Goal: Connect with others: Establish contact or relationships with other users

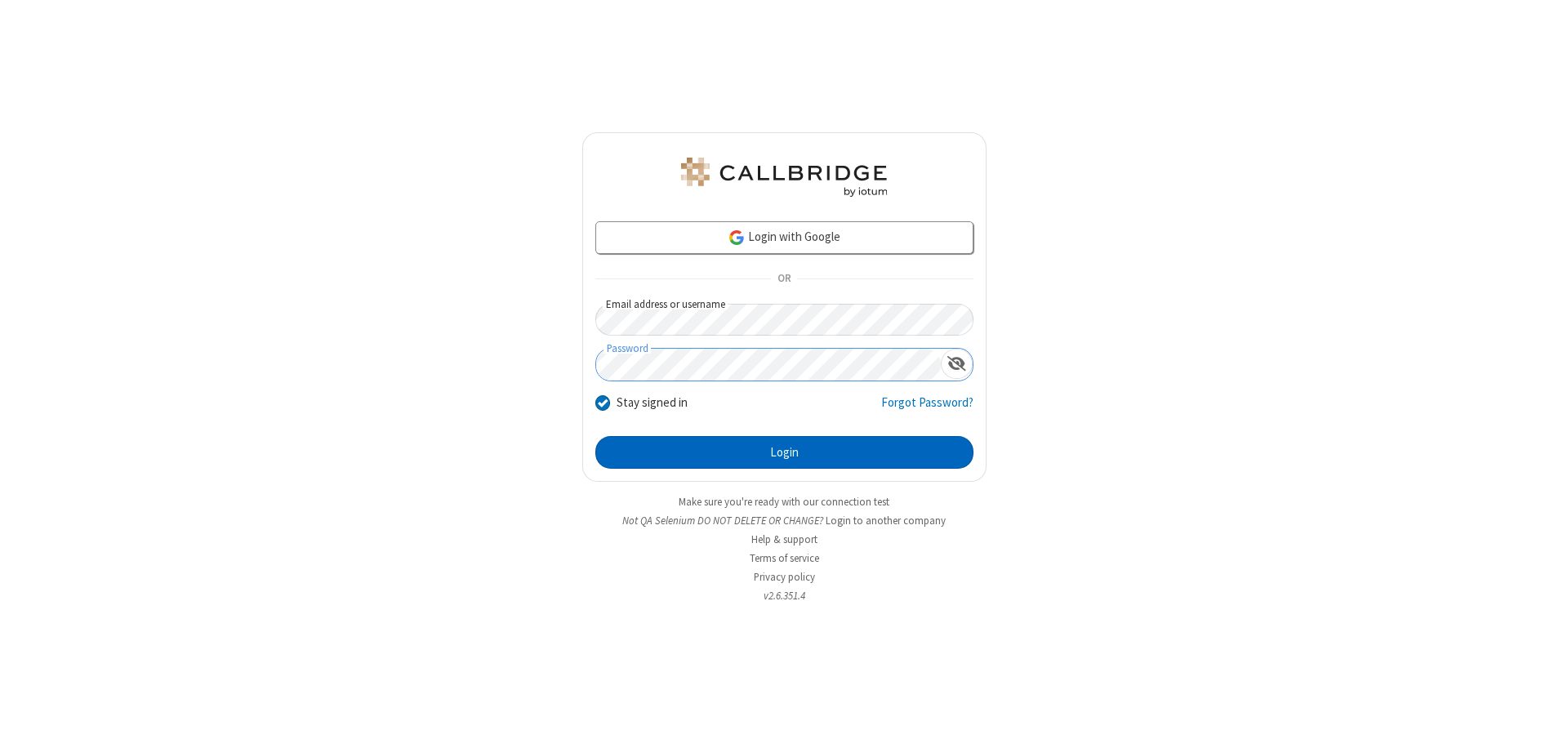
click at [784, 452] on button "Login" at bounding box center [784, 452] width 378 height 33
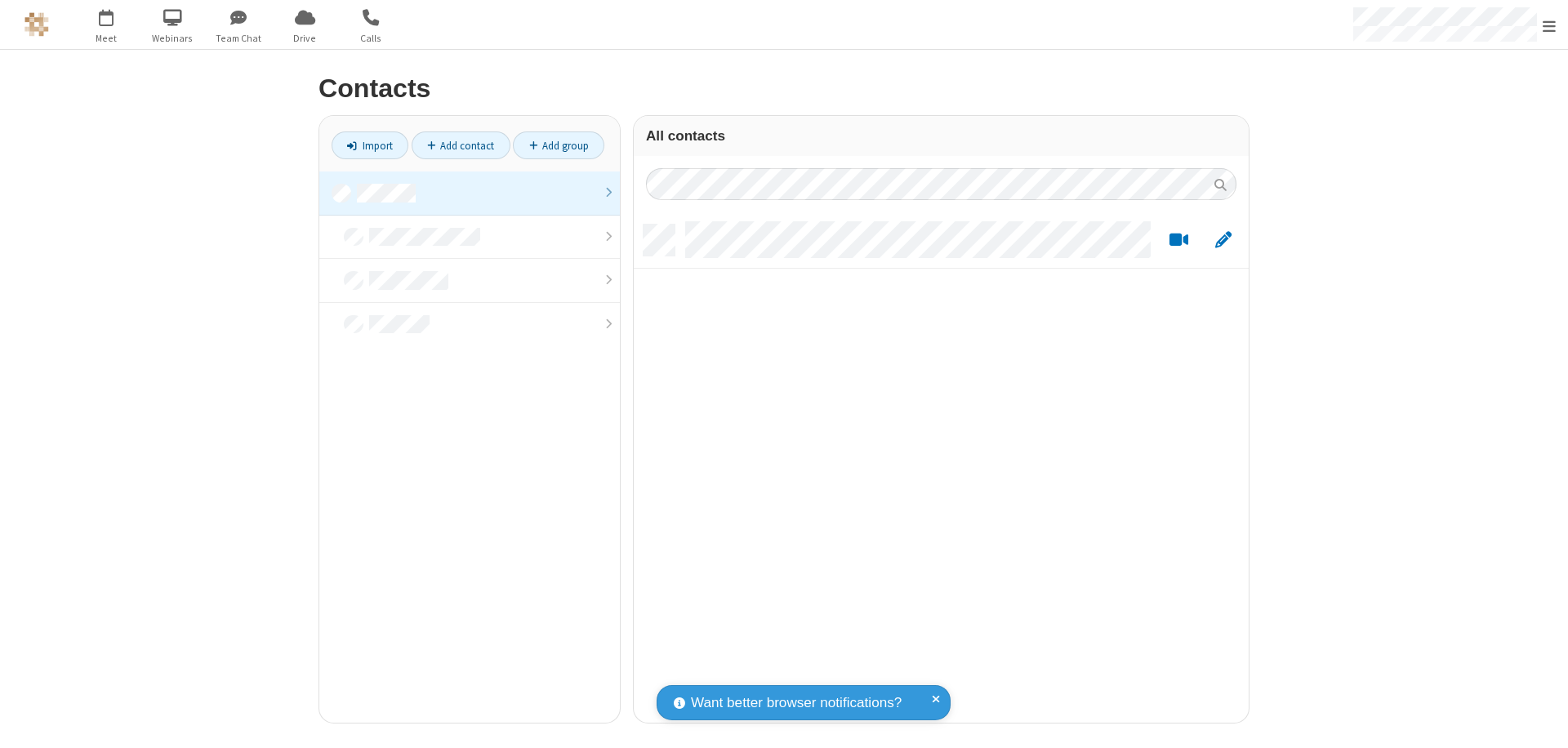
scroll to position [498, 603]
click at [470, 192] on link at bounding box center [470, 193] width 301 height 44
click at [461, 146] on link "Add contact" at bounding box center [461, 146] width 99 height 28
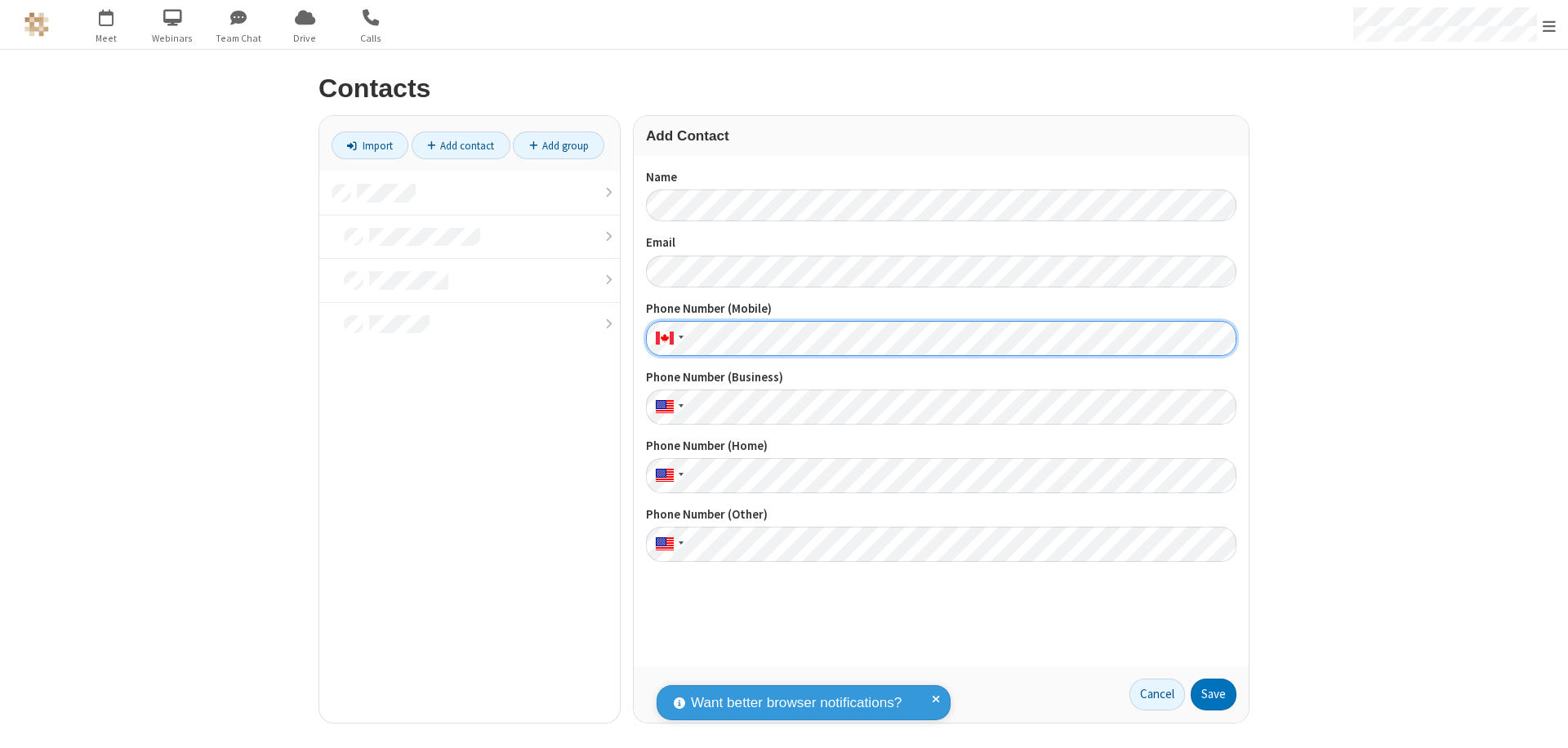
click at [1214, 694] on button "Save" at bounding box center [1213, 694] width 46 height 33
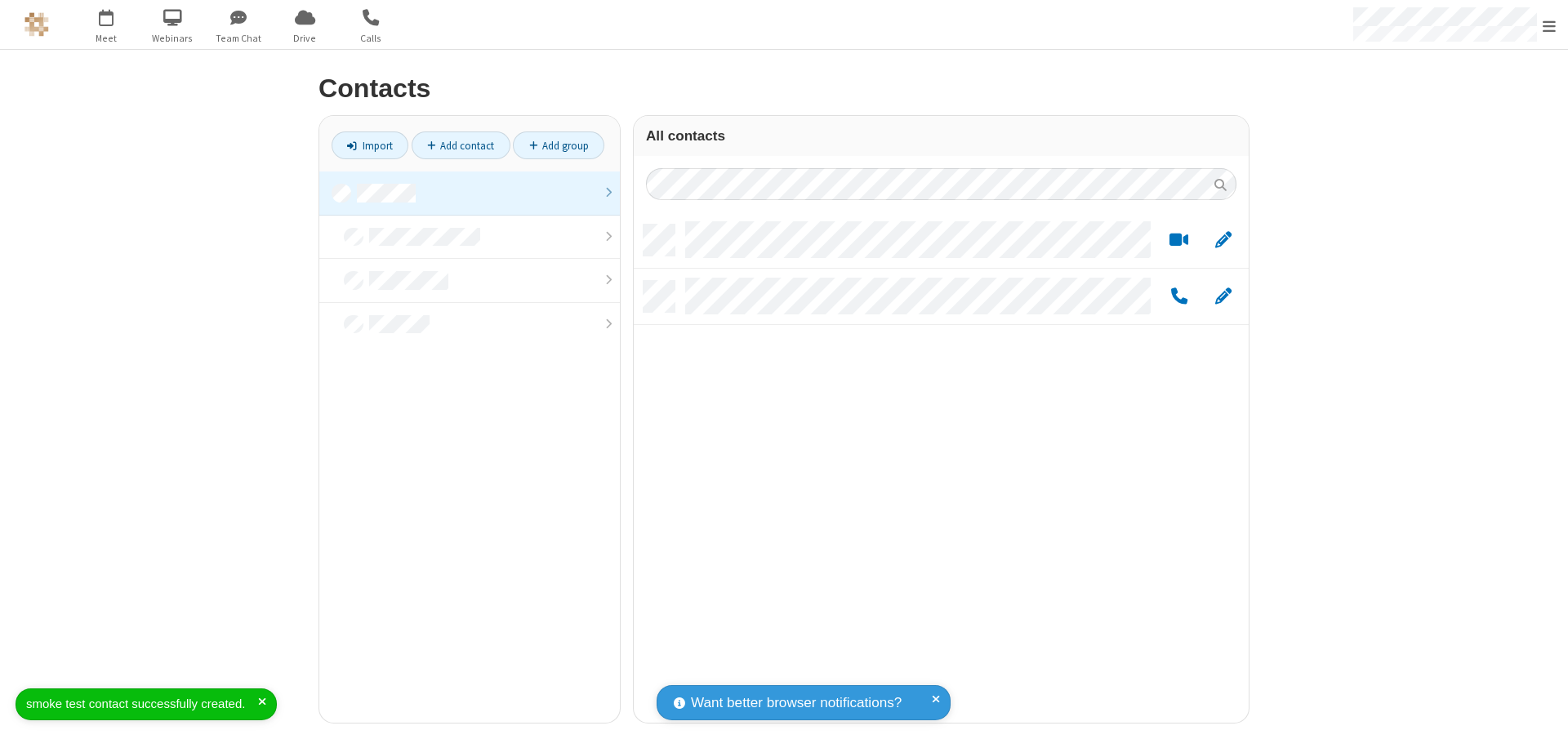
scroll to position [498, 603]
click at [461, 146] on link "Add contact" at bounding box center [461, 146] width 99 height 28
